Goal: Transaction & Acquisition: Register for event/course

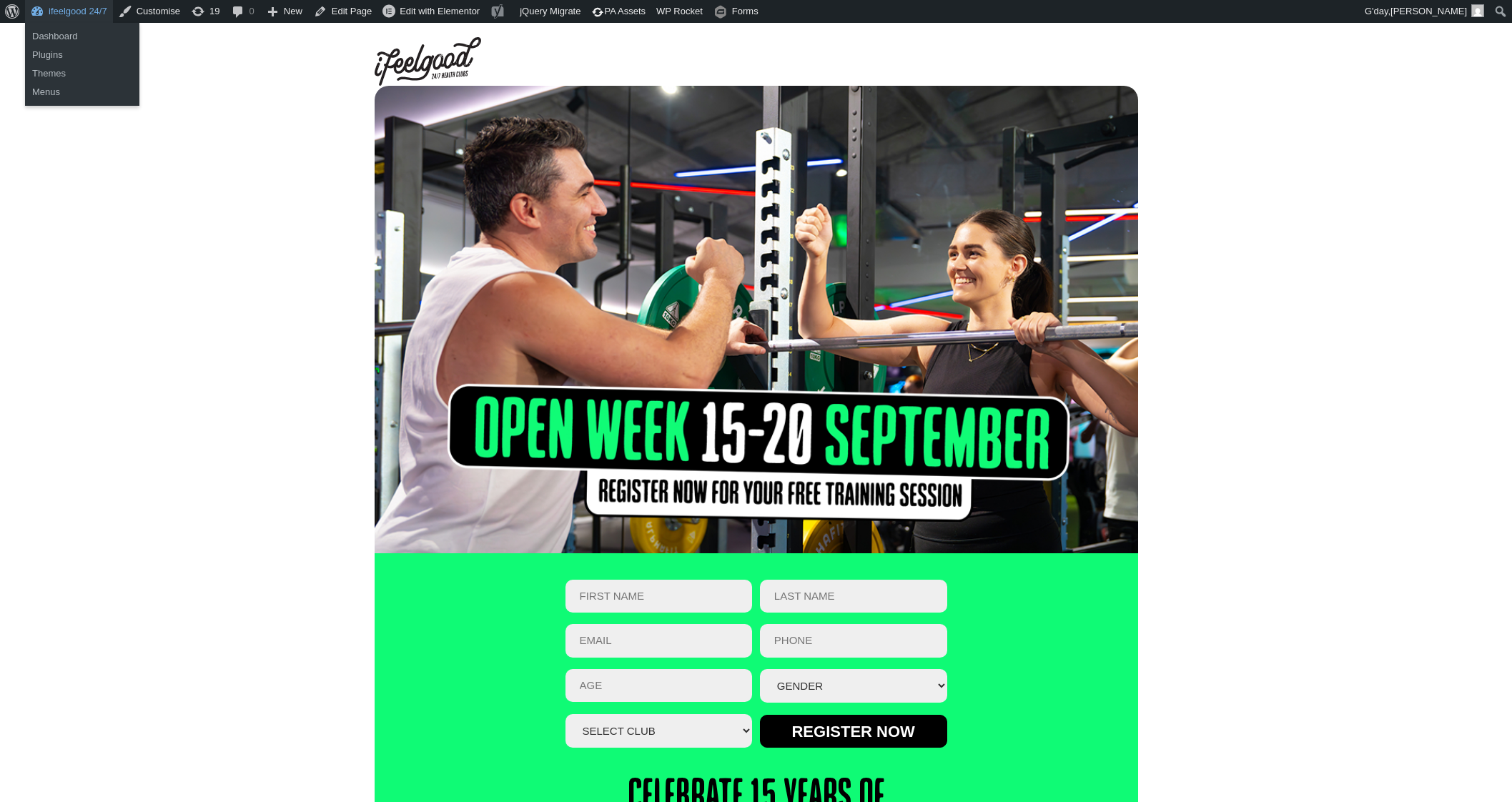
drag, startPoint x: 88, startPoint y: 15, endPoint x: 141, endPoint y: 365, distance: 354.0
click at [141, 365] on div at bounding box center [756, 320] width 1512 height 468
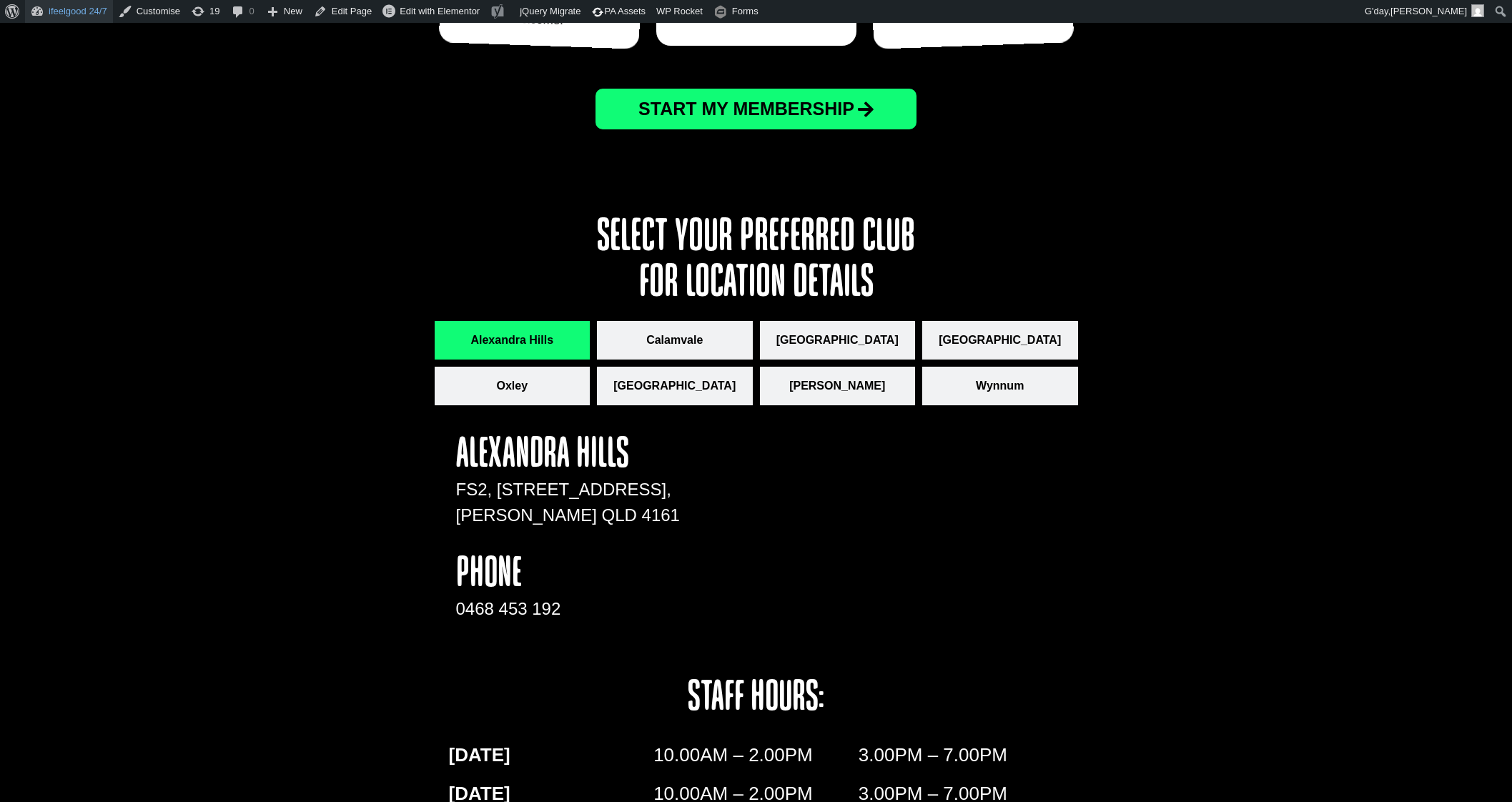
scroll to position [1161, 0]
click at [682, 321] on button "Calamvale" at bounding box center [675, 340] width 156 height 39
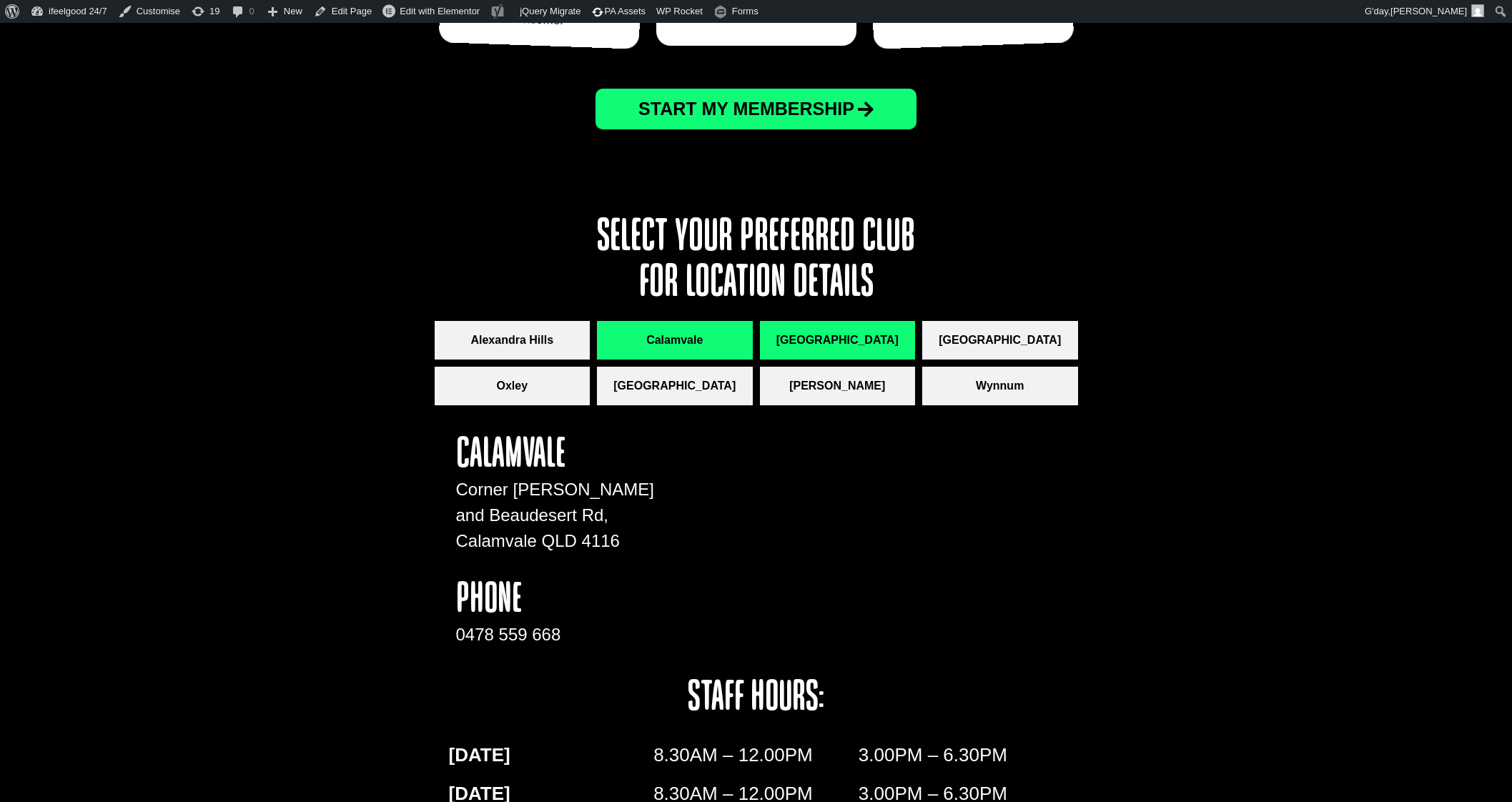
click at [817, 331] on span "[GEOGRAPHIC_DATA]" at bounding box center [837, 340] width 122 height 17
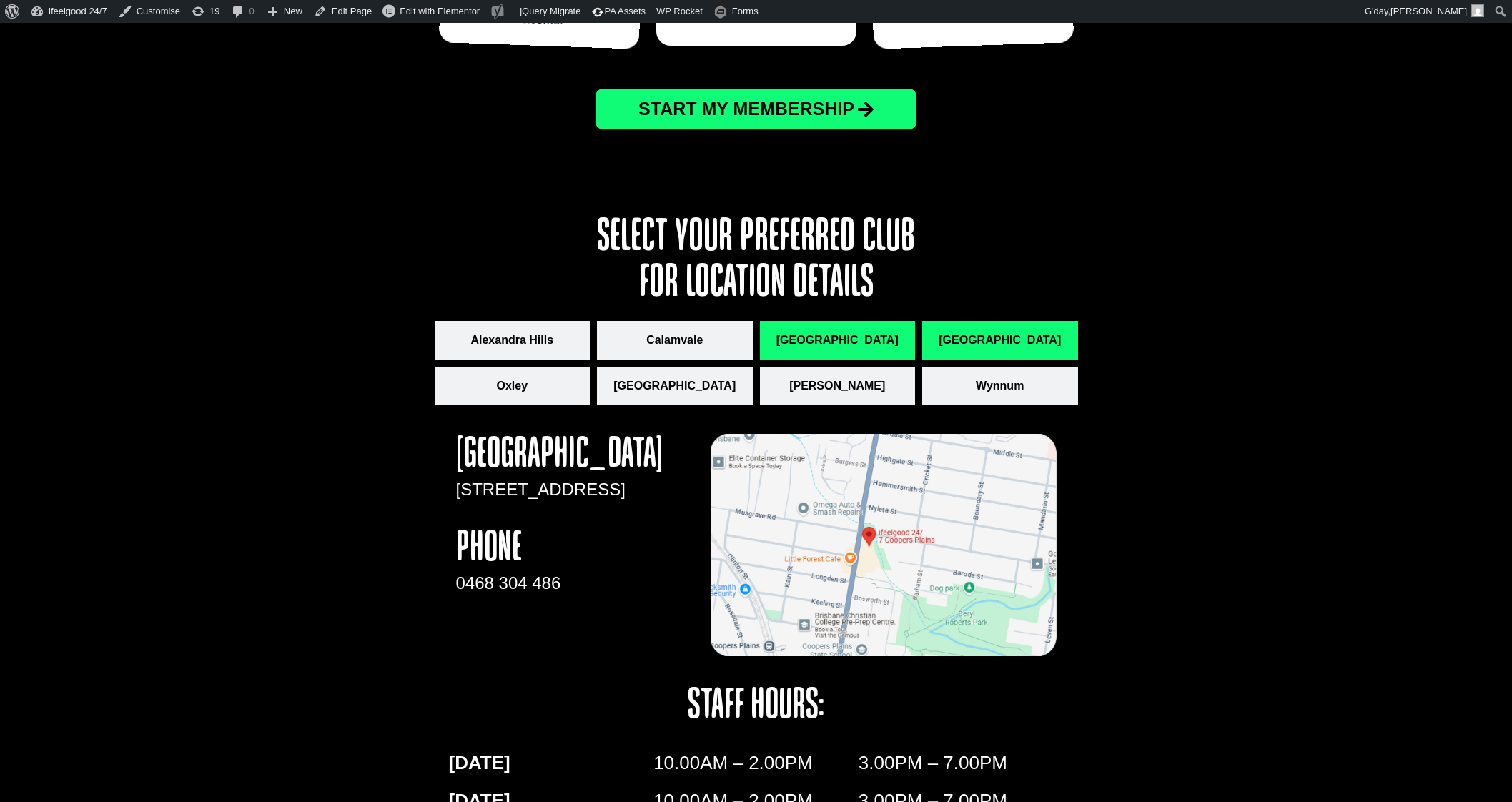
click at [975, 331] on span "[GEOGRAPHIC_DATA]" at bounding box center [1000, 340] width 122 height 17
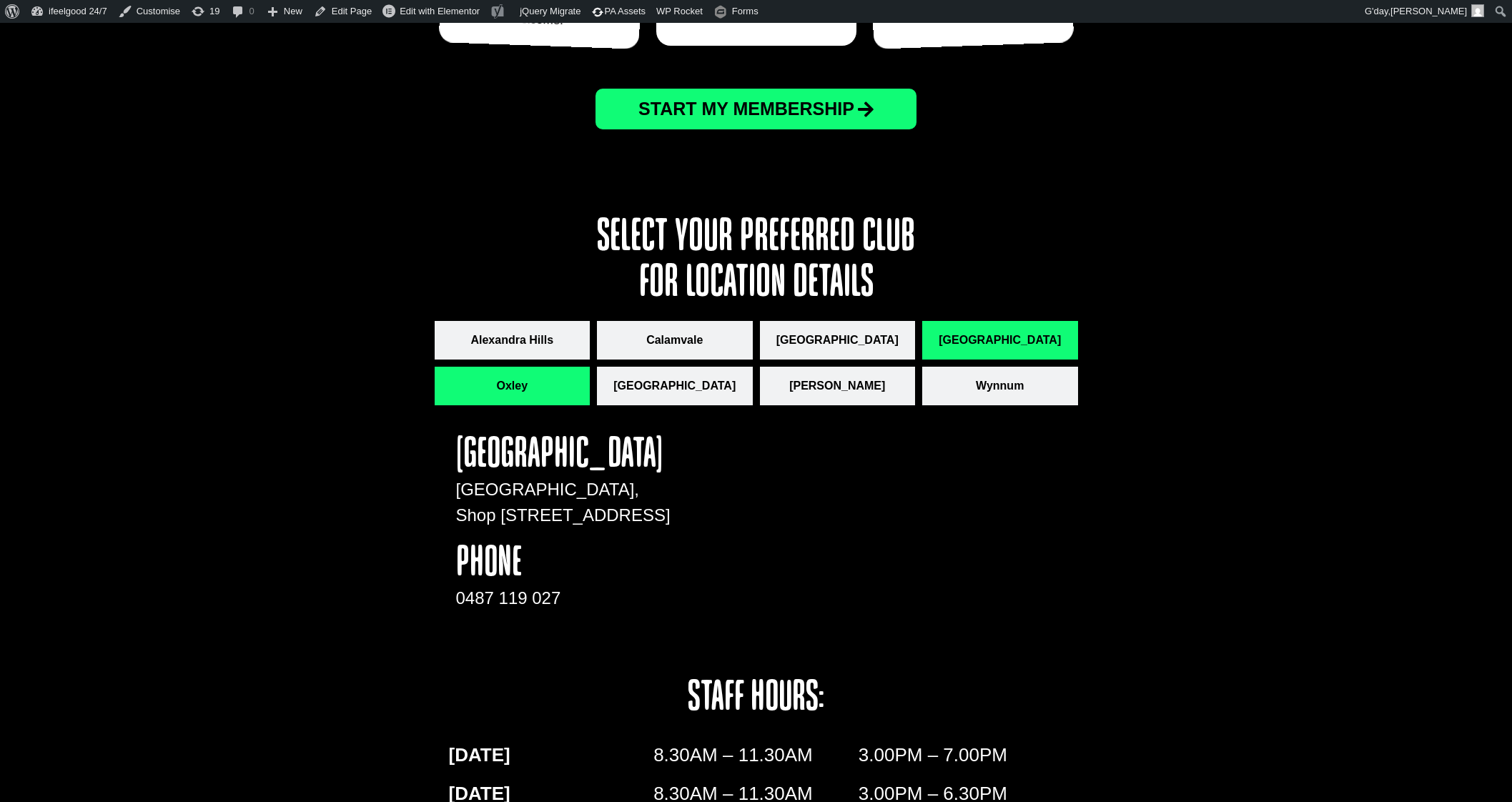
click at [516, 378] on span "Oxley" at bounding box center [512, 386] width 31 height 17
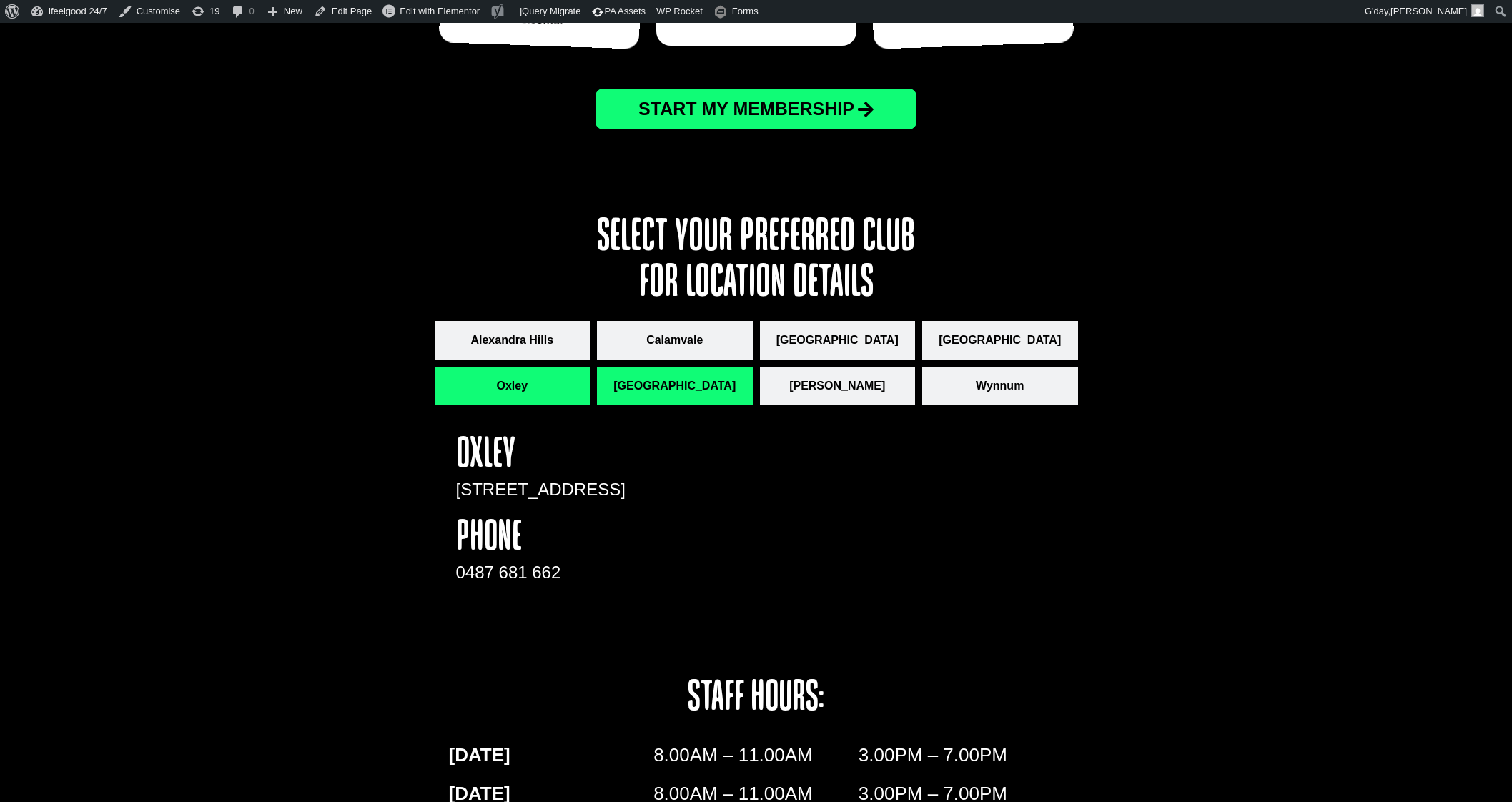
click at [702, 378] on span "[GEOGRAPHIC_DATA]" at bounding box center [674, 386] width 122 height 17
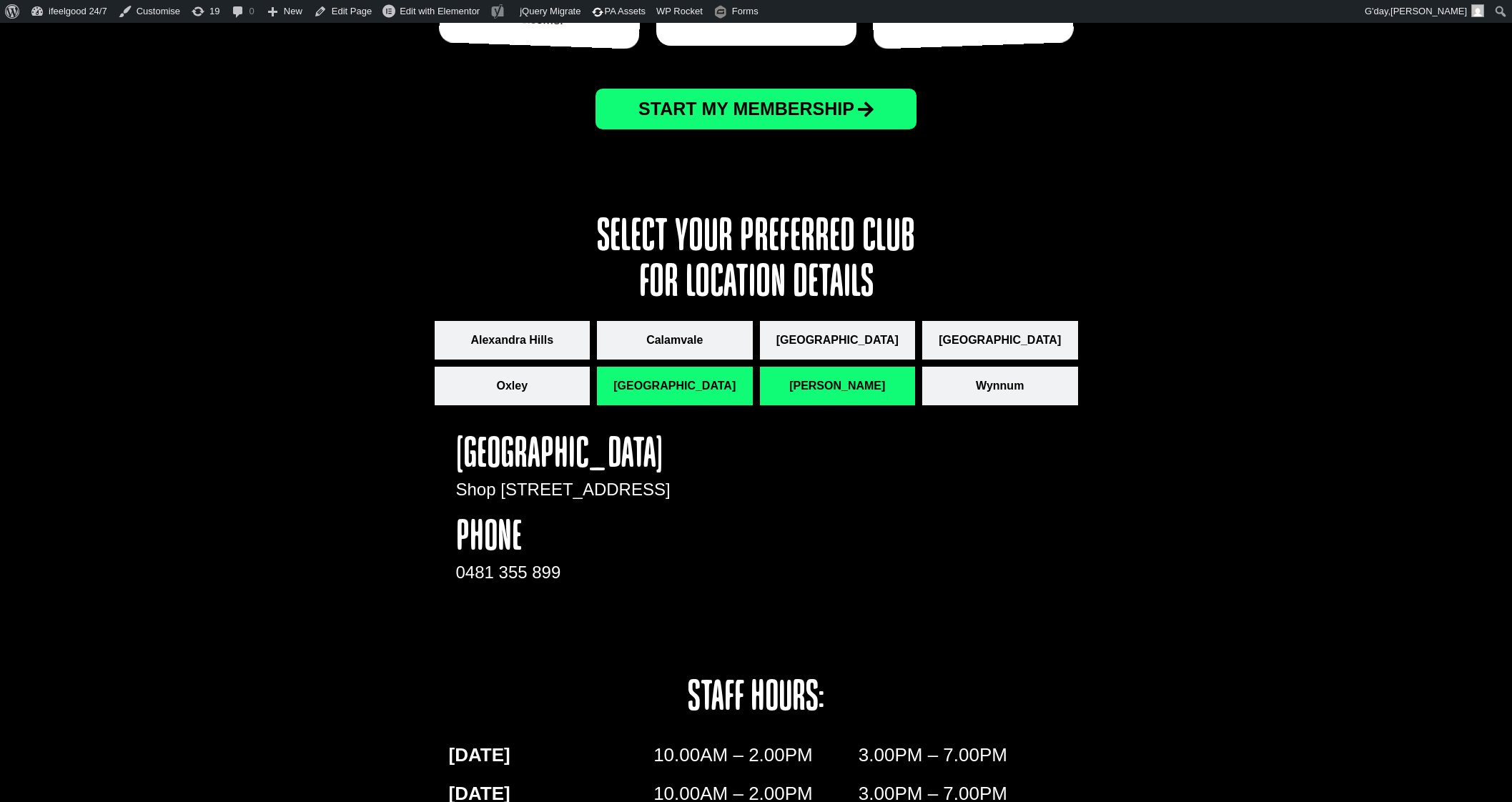
drag, startPoint x: 852, startPoint y: 366, endPoint x: 897, endPoint y: 371, distance: 45.3
click at [854, 378] on span "[PERSON_NAME]" at bounding box center [837, 386] width 96 height 17
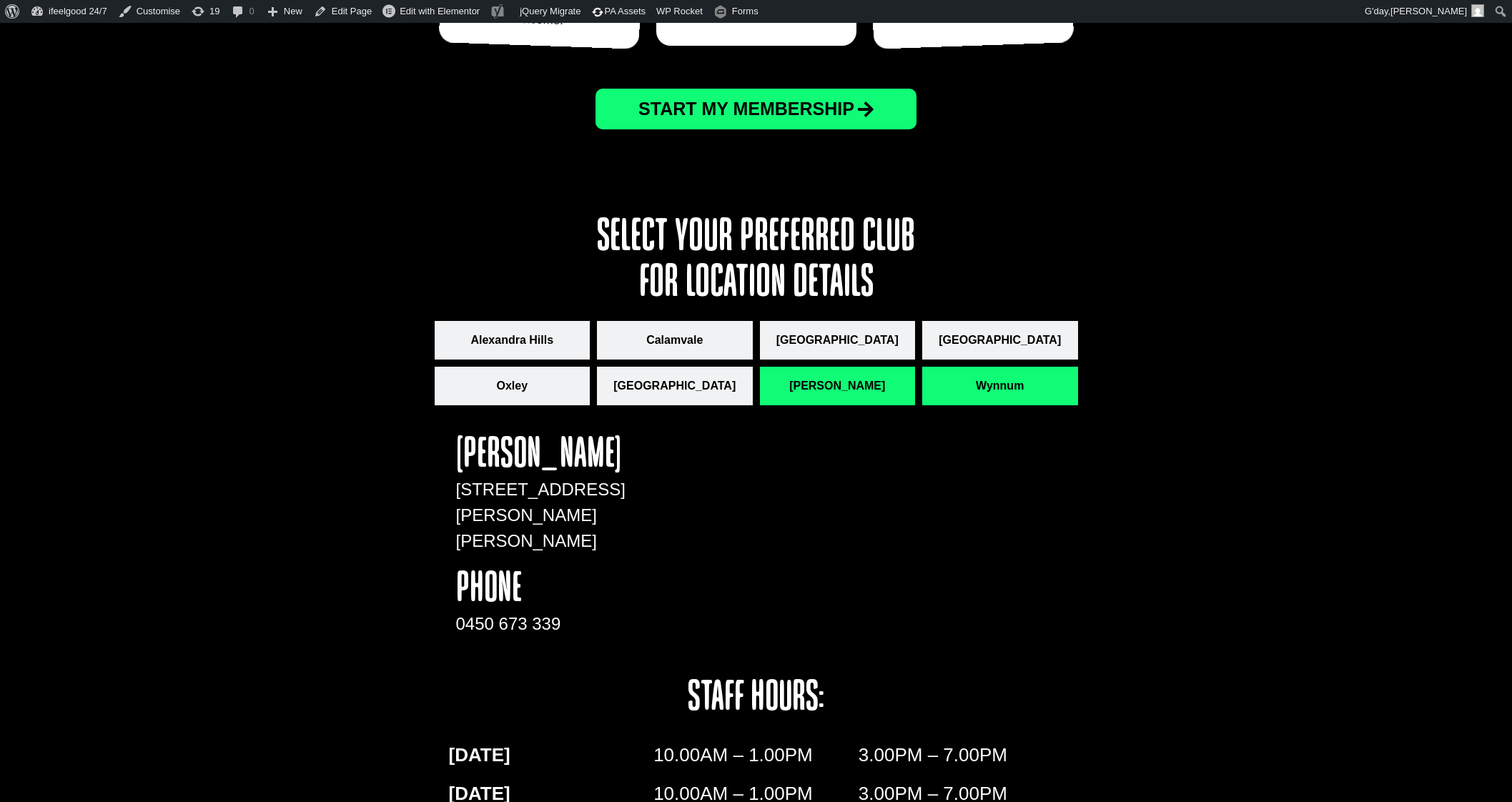
click at [978, 378] on span "Wynnum" at bounding box center [1000, 386] width 48 height 17
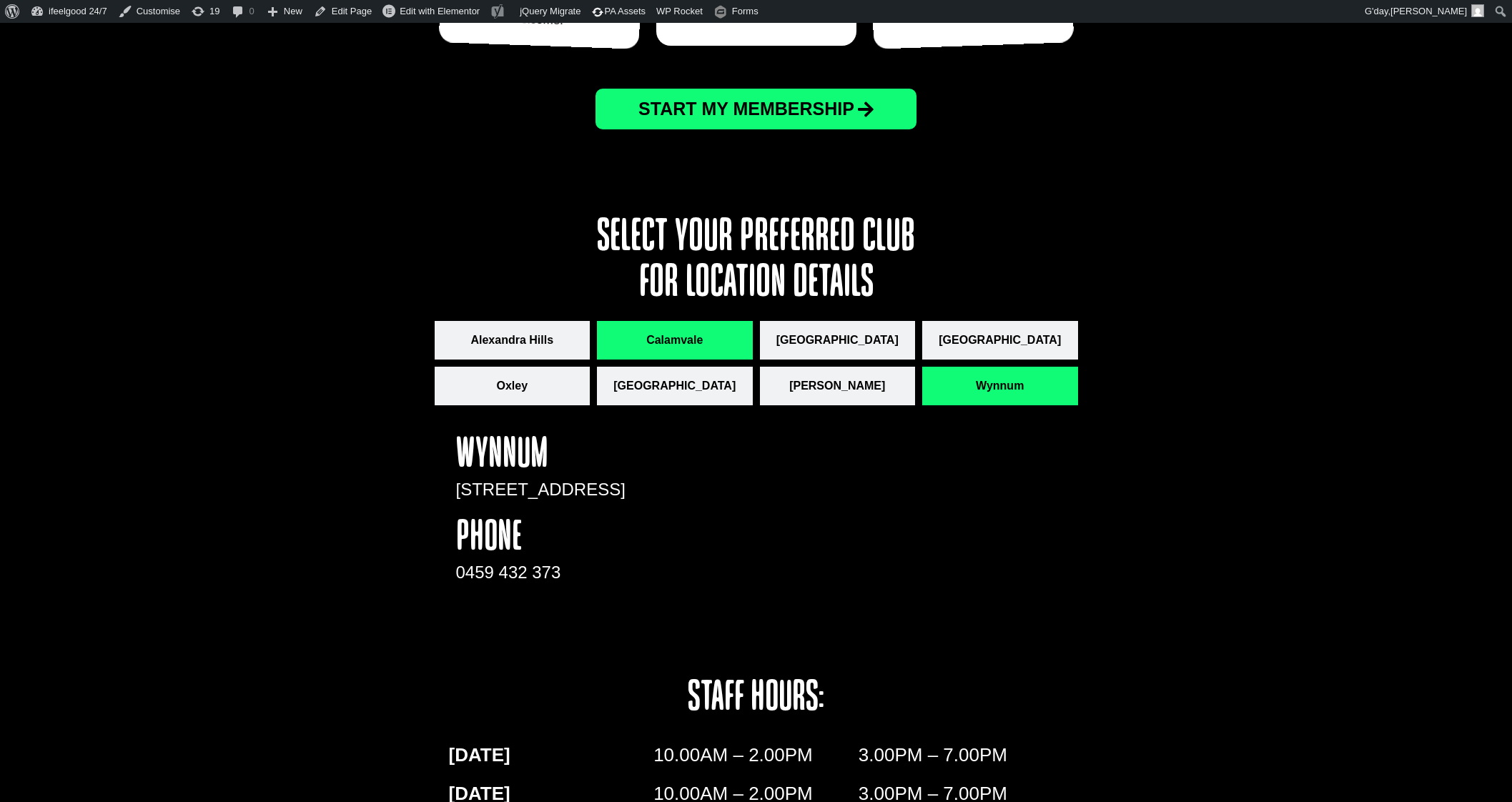
click at [651, 331] on span "Calamvale" at bounding box center [675, 340] width 57 height 17
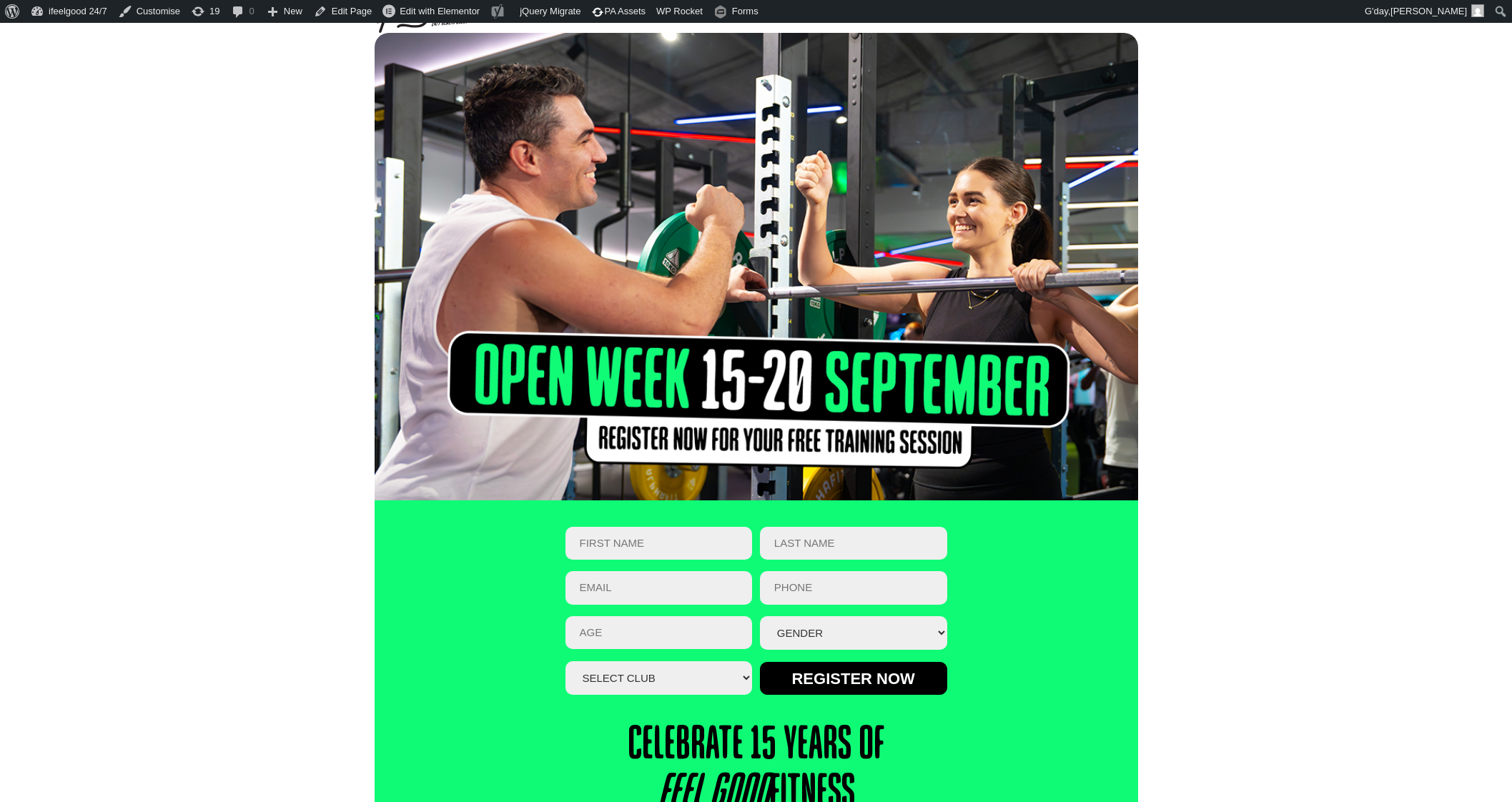
scroll to position [0, 0]
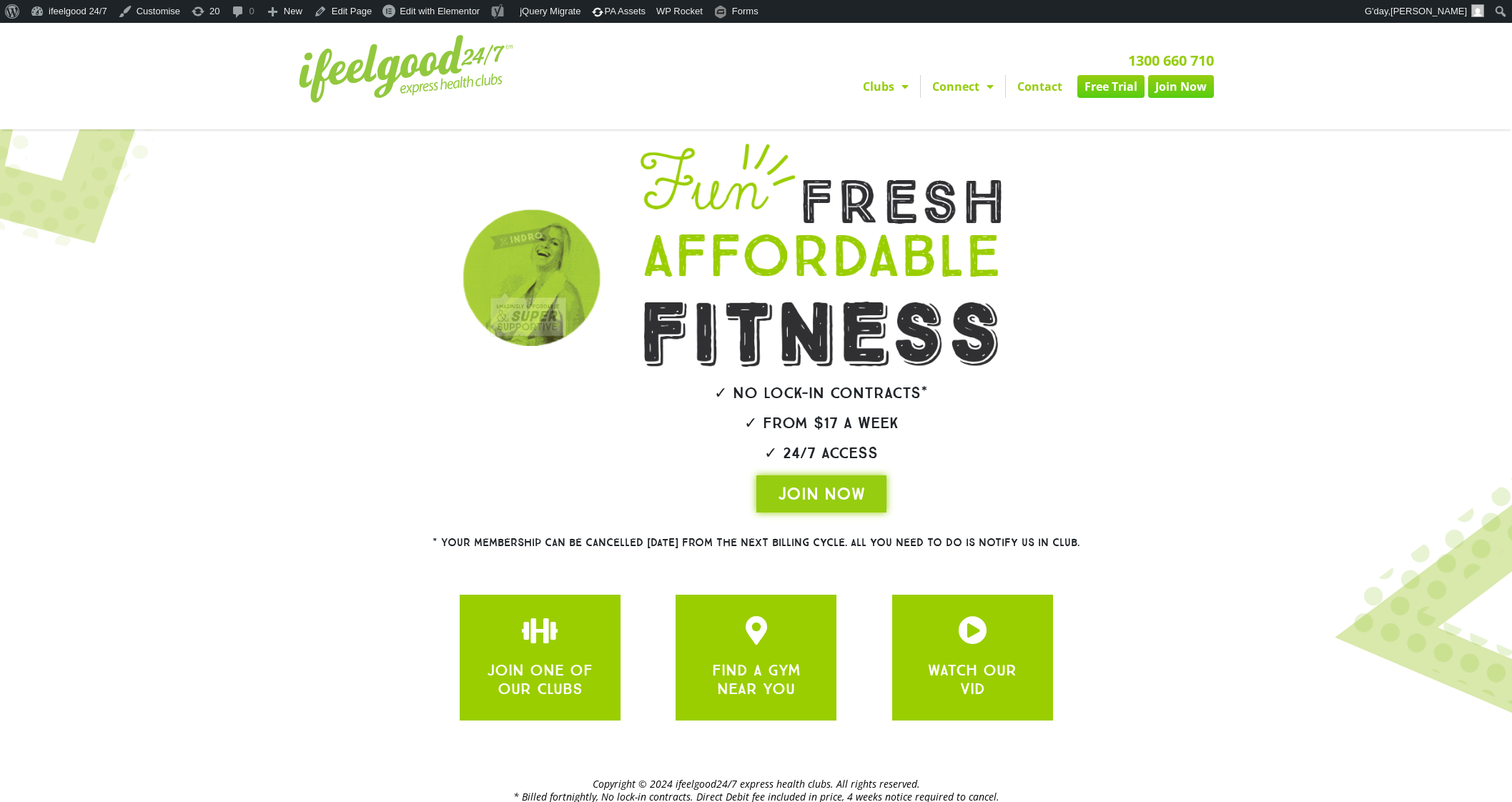
click at [1102, 86] on link "Free Trial" at bounding box center [1111, 86] width 67 height 23
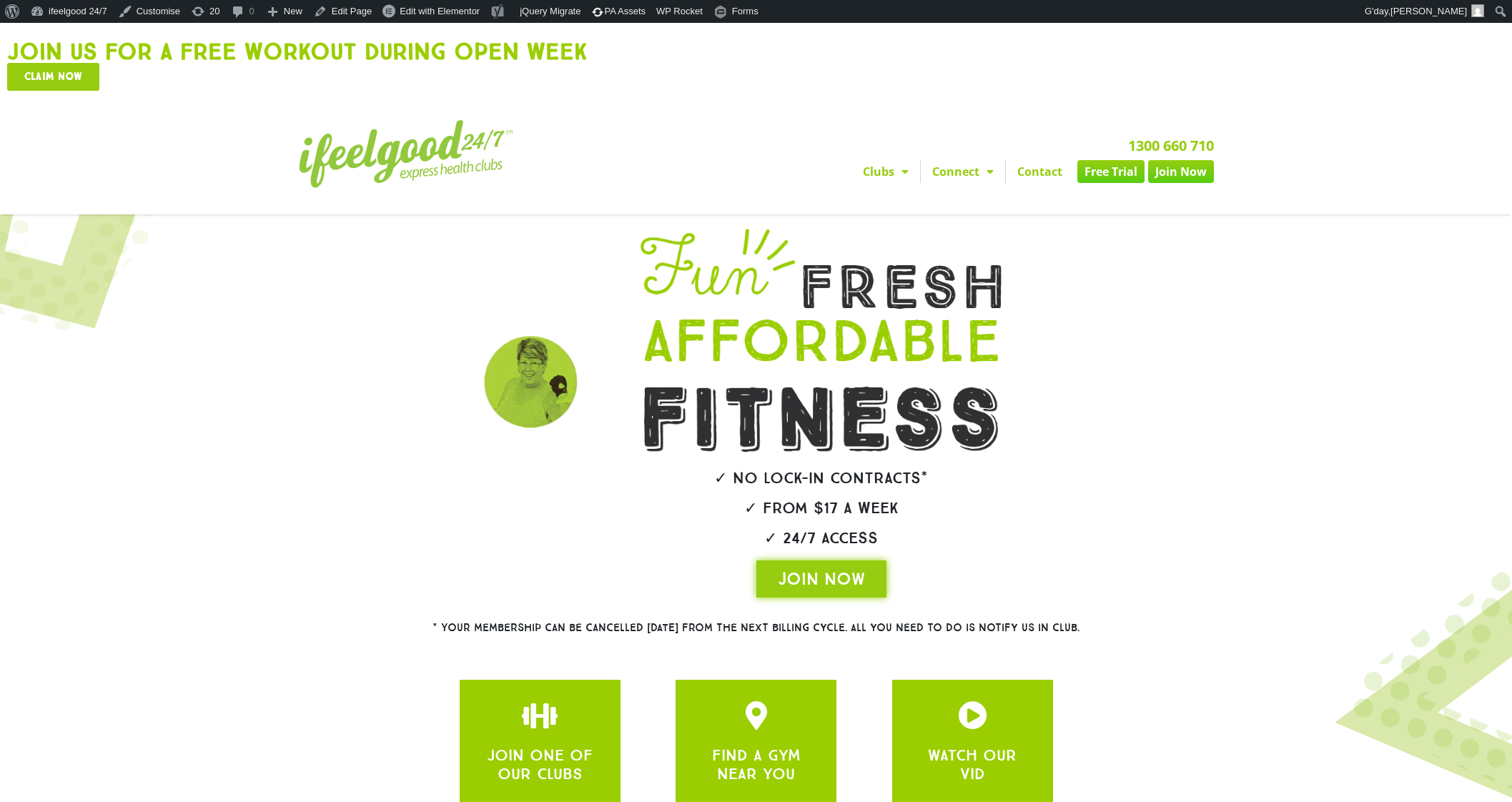
click at [82, 72] on span "Claim now" at bounding box center [54, 77] width 58 height 11
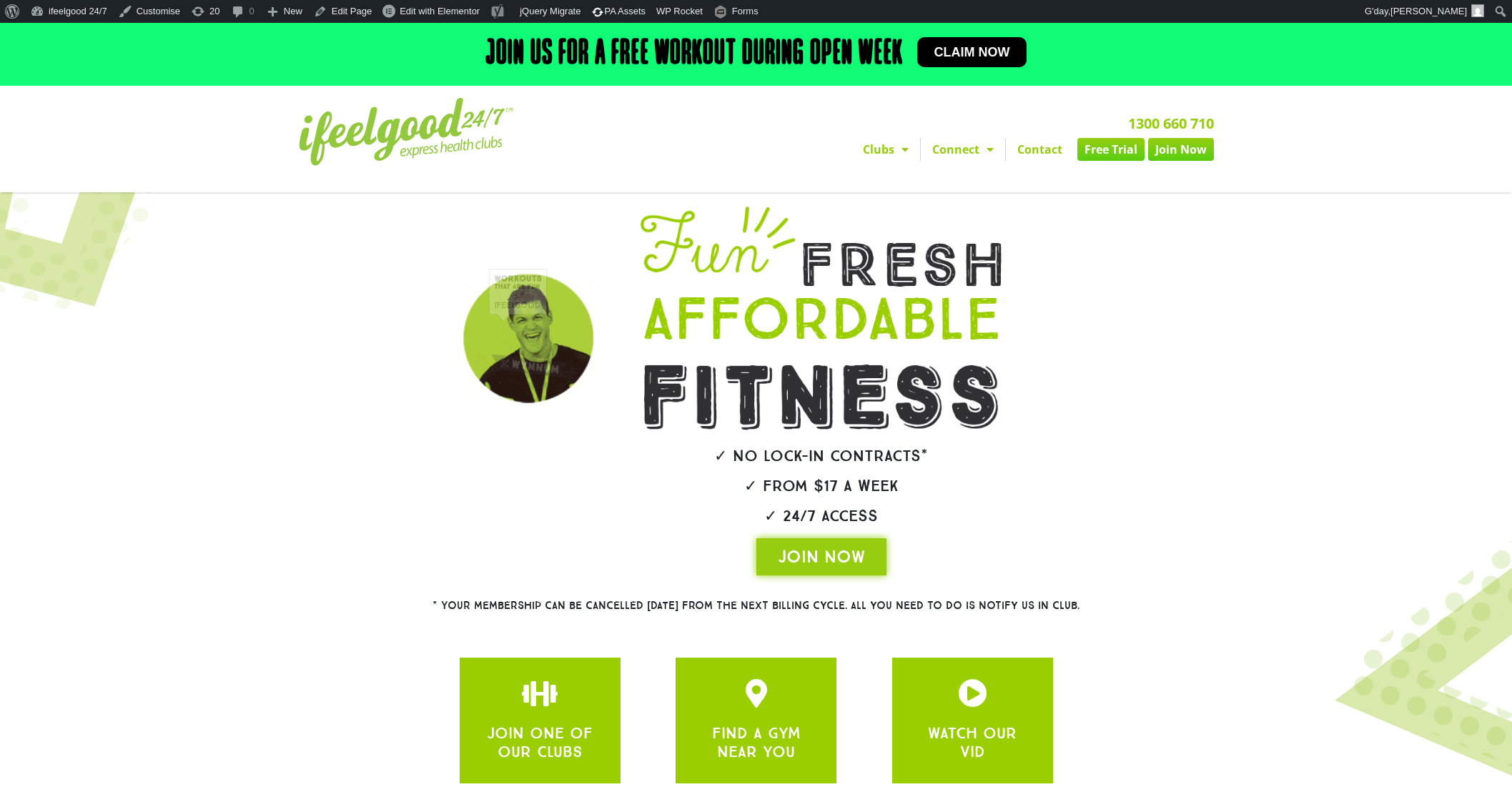
click at [1185, 148] on link "Join Now" at bounding box center [1181, 149] width 66 height 23
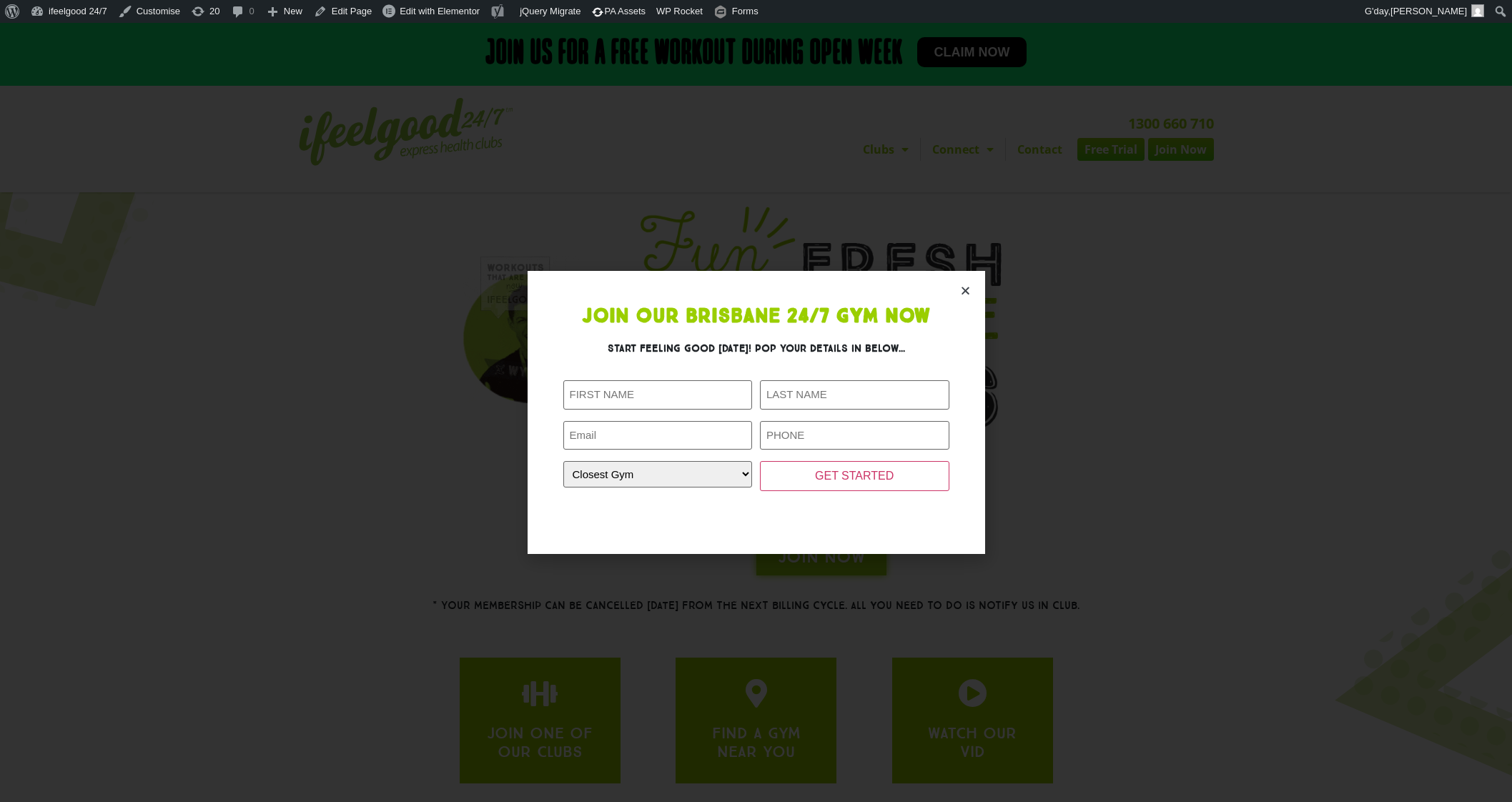
click at [965, 291] on icon "Close" at bounding box center [966, 290] width 11 height 11
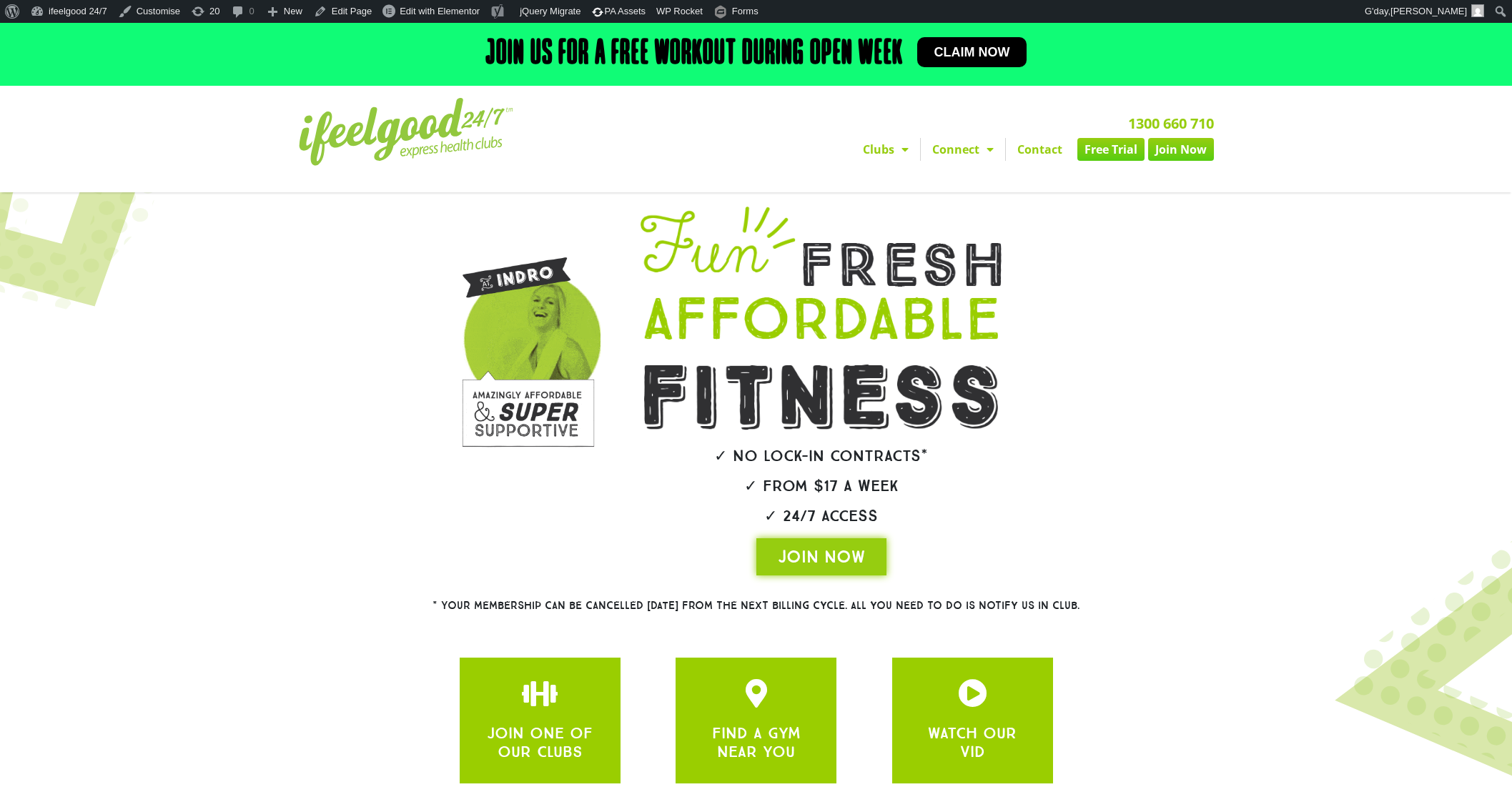
click at [1197, 146] on link "Join Now" at bounding box center [1181, 149] width 66 height 23
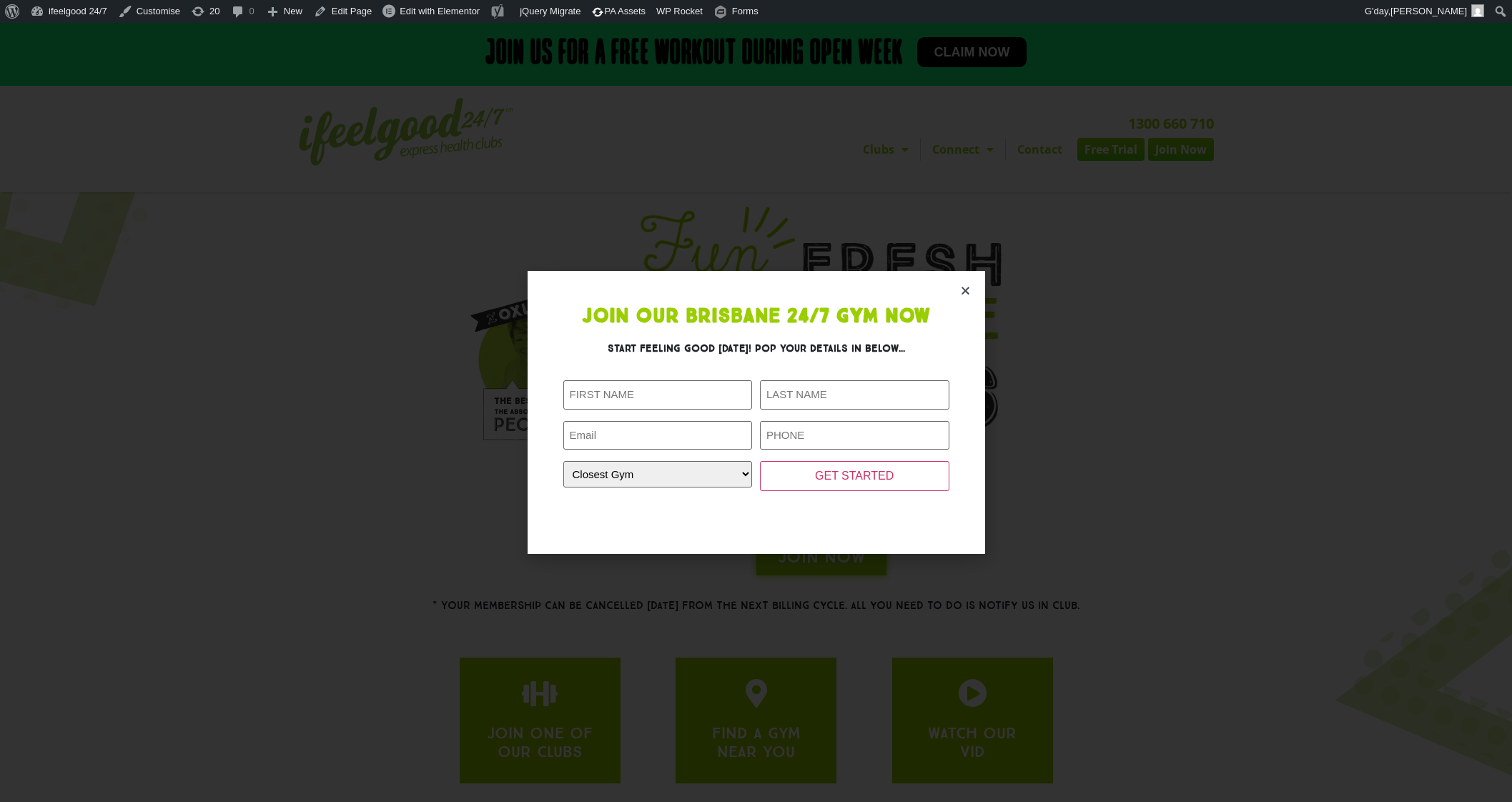
click at [967, 290] on icon "Close" at bounding box center [966, 290] width 11 height 11
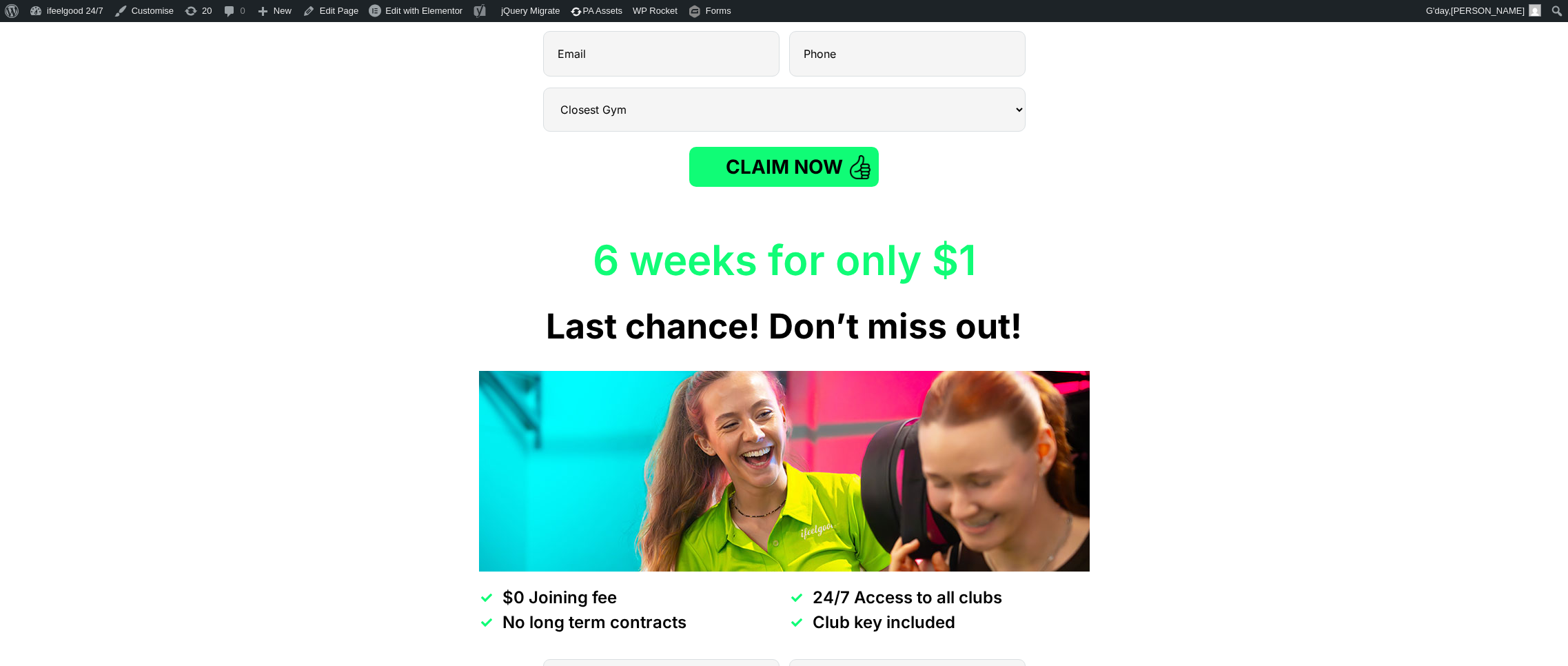
scroll to position [431, 0]
